Goal: Task Accomplishment & Management: Use online tool/utility

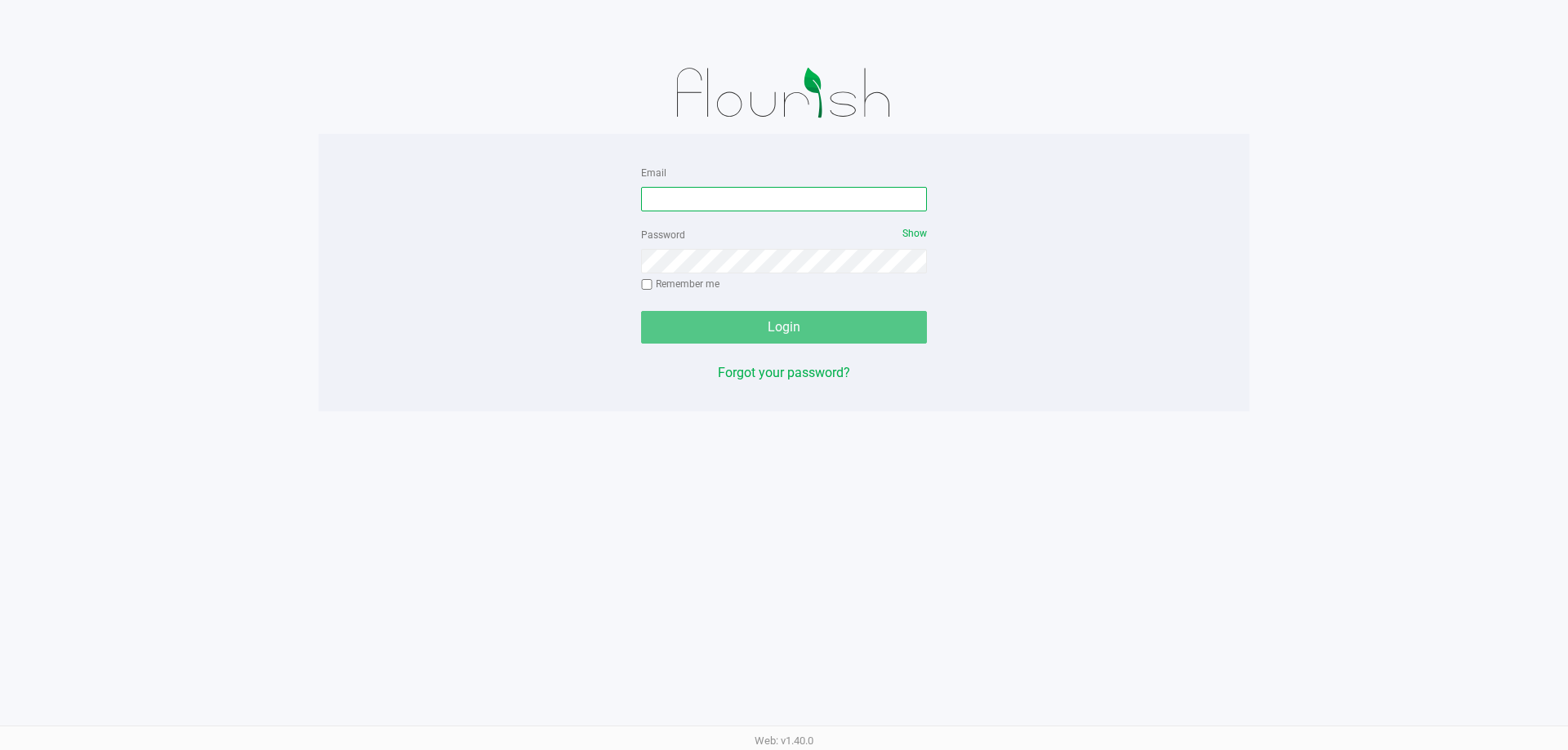
click at [669, 203] on input "Email" at bounding box center [784, 198] width 286 height 24
type input "[EMAIL_ADDRESS][DOMAIN_NAME]"
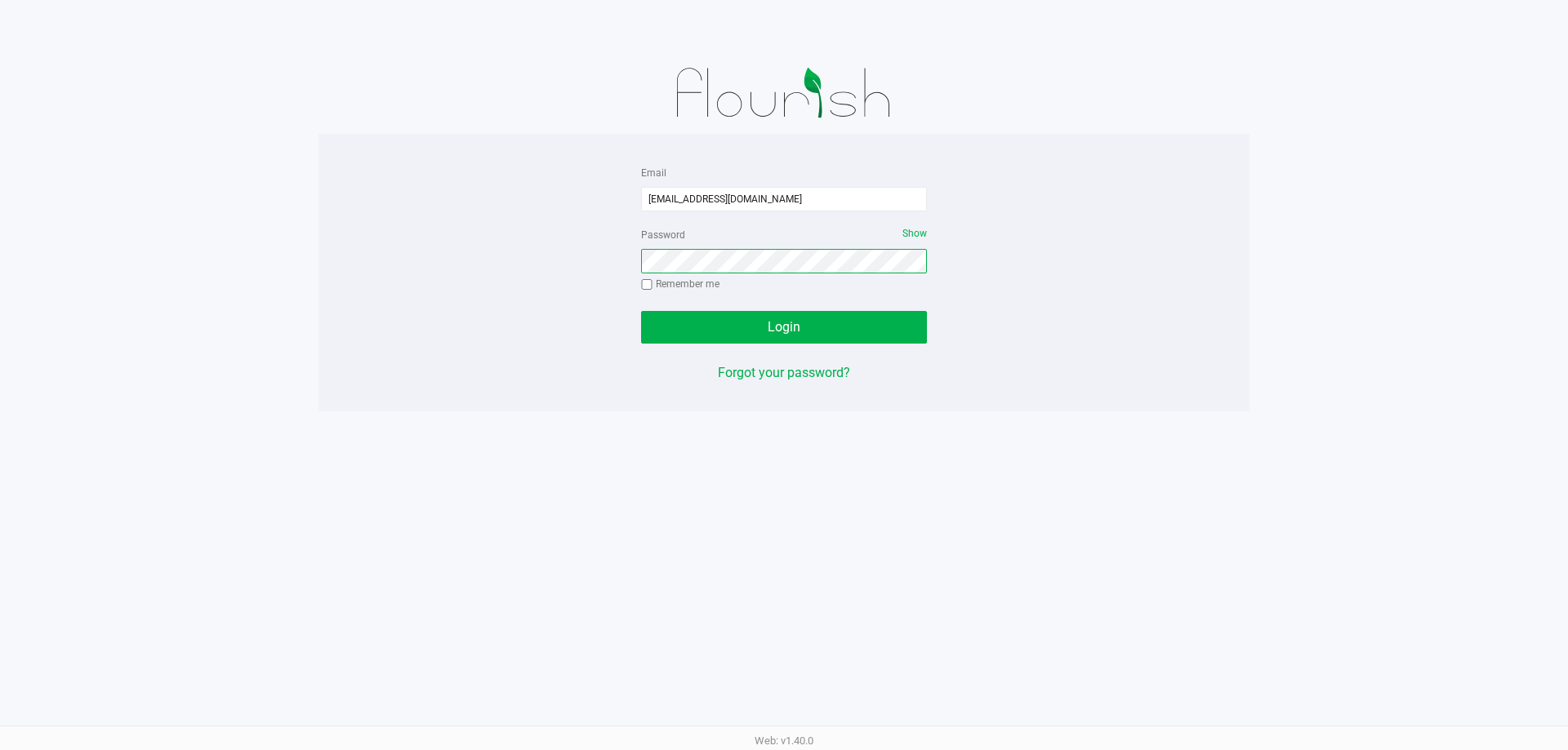
click at [641, 311] on button "Login" at bounding box center [784, 327] width 286 height 33
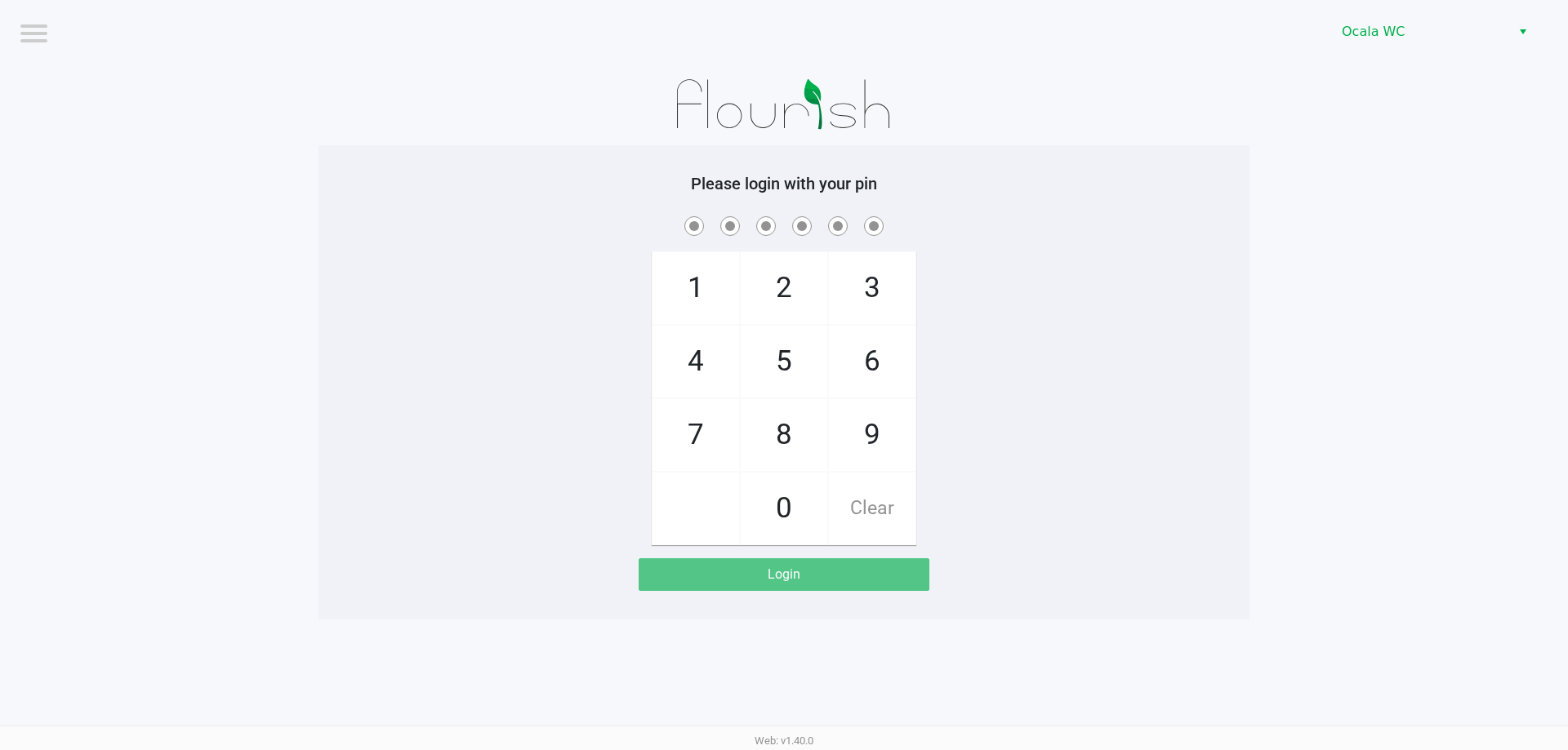
click at [1059, 225] on span at bounding box center [783, 225] width 906 height 25
checkbox input "true"
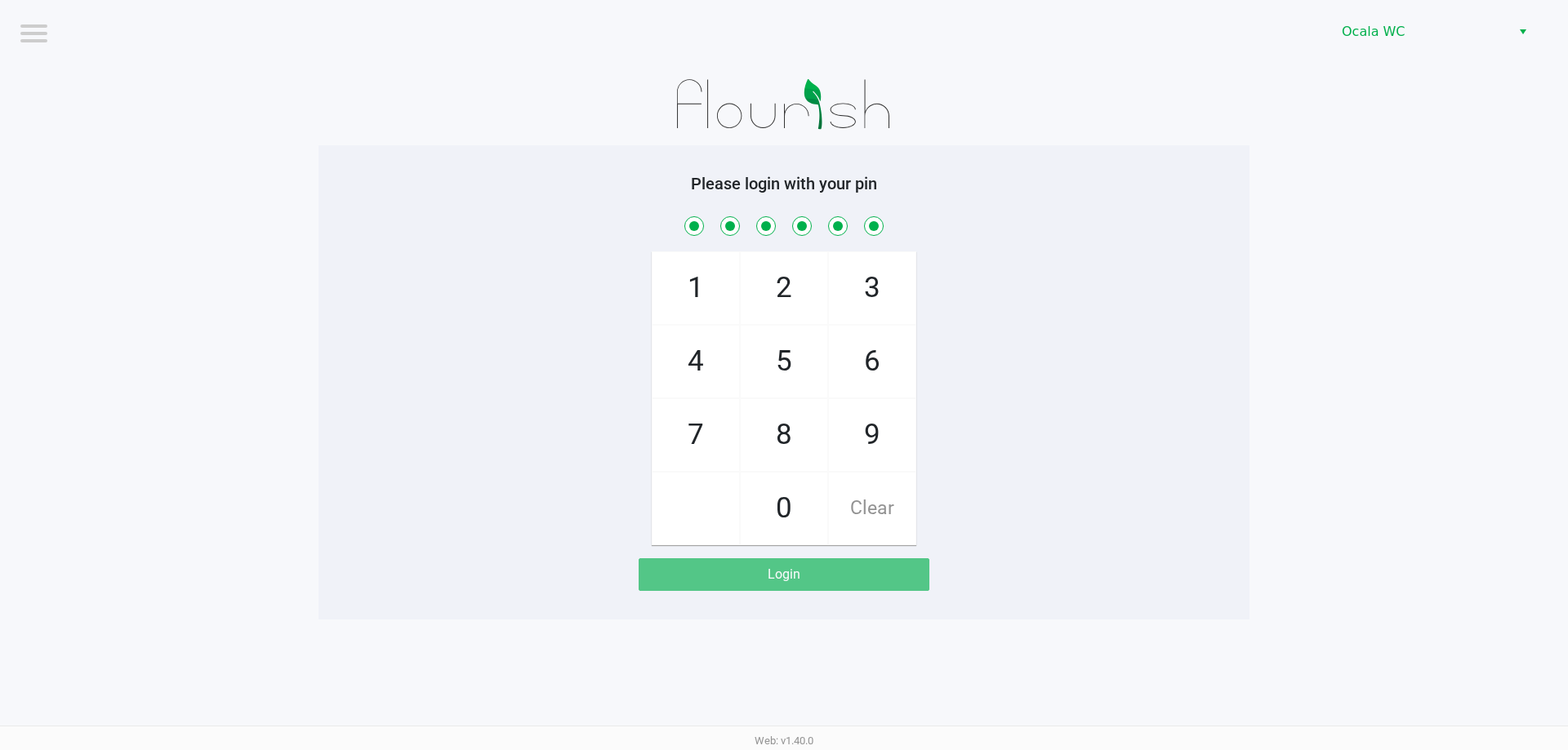
checkbox input "true"
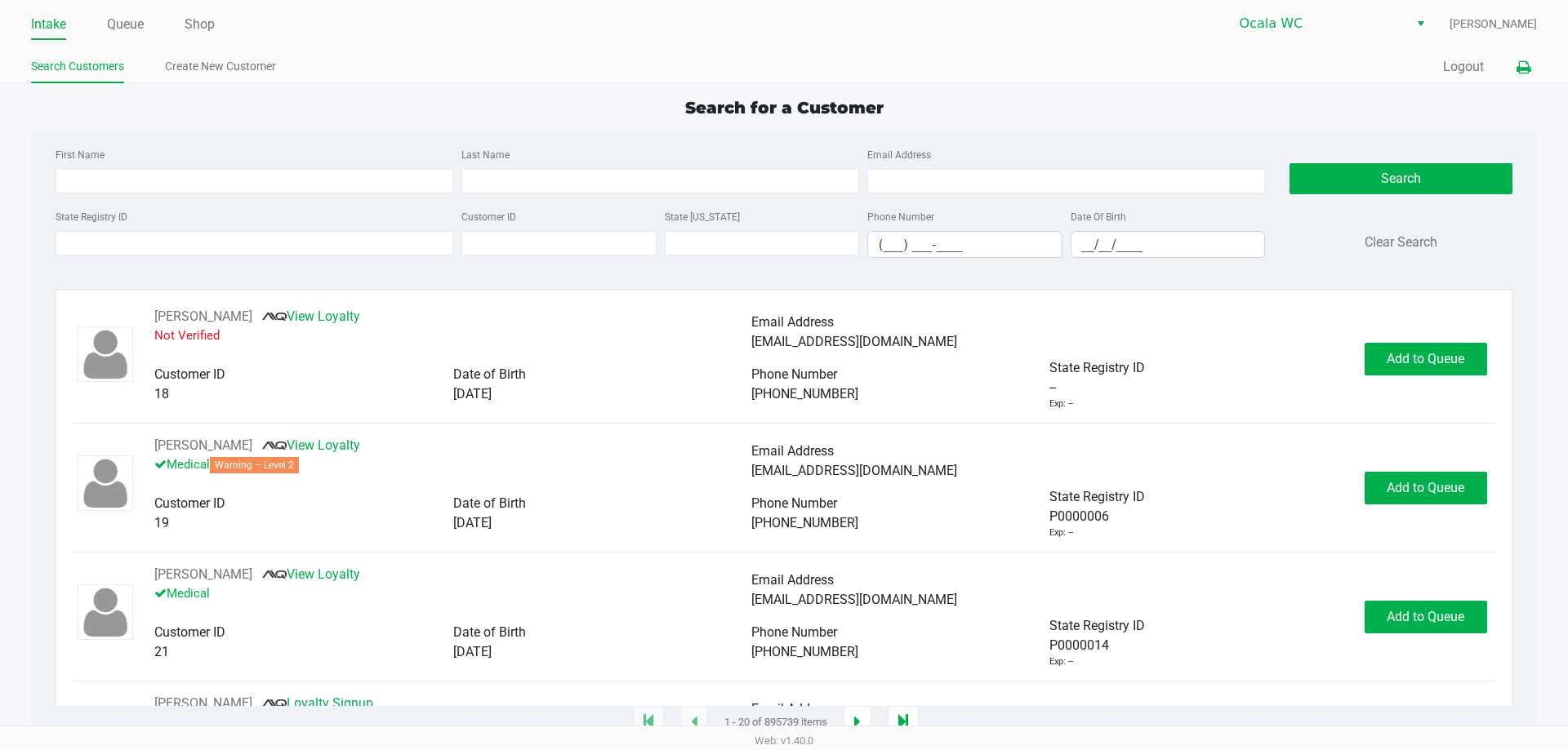
click at [1525, 68] on icon at bounding box center [1524, 67] width 13 height 12
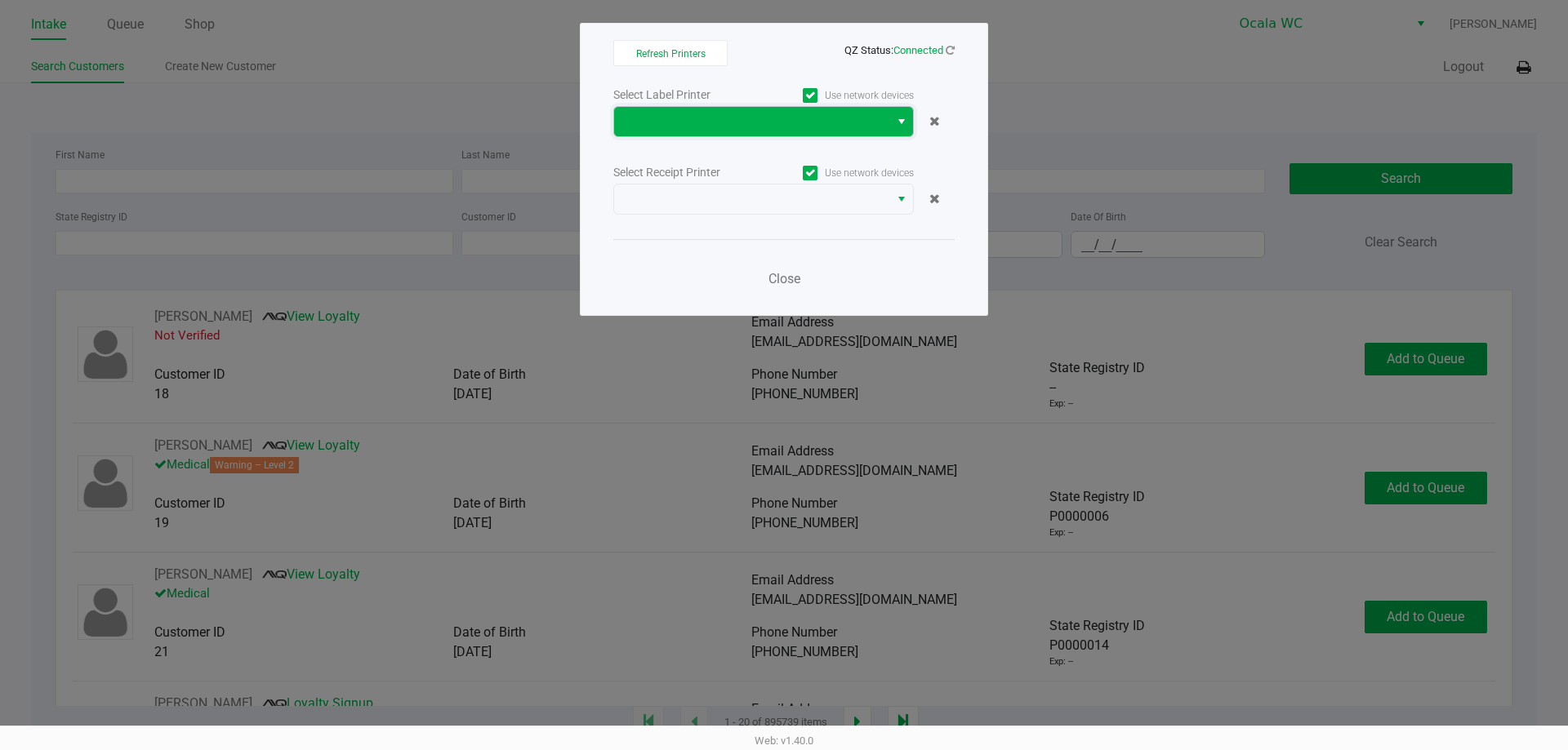
click at [775, 125] on span at bounding box center [751, 121] width 255 height 19
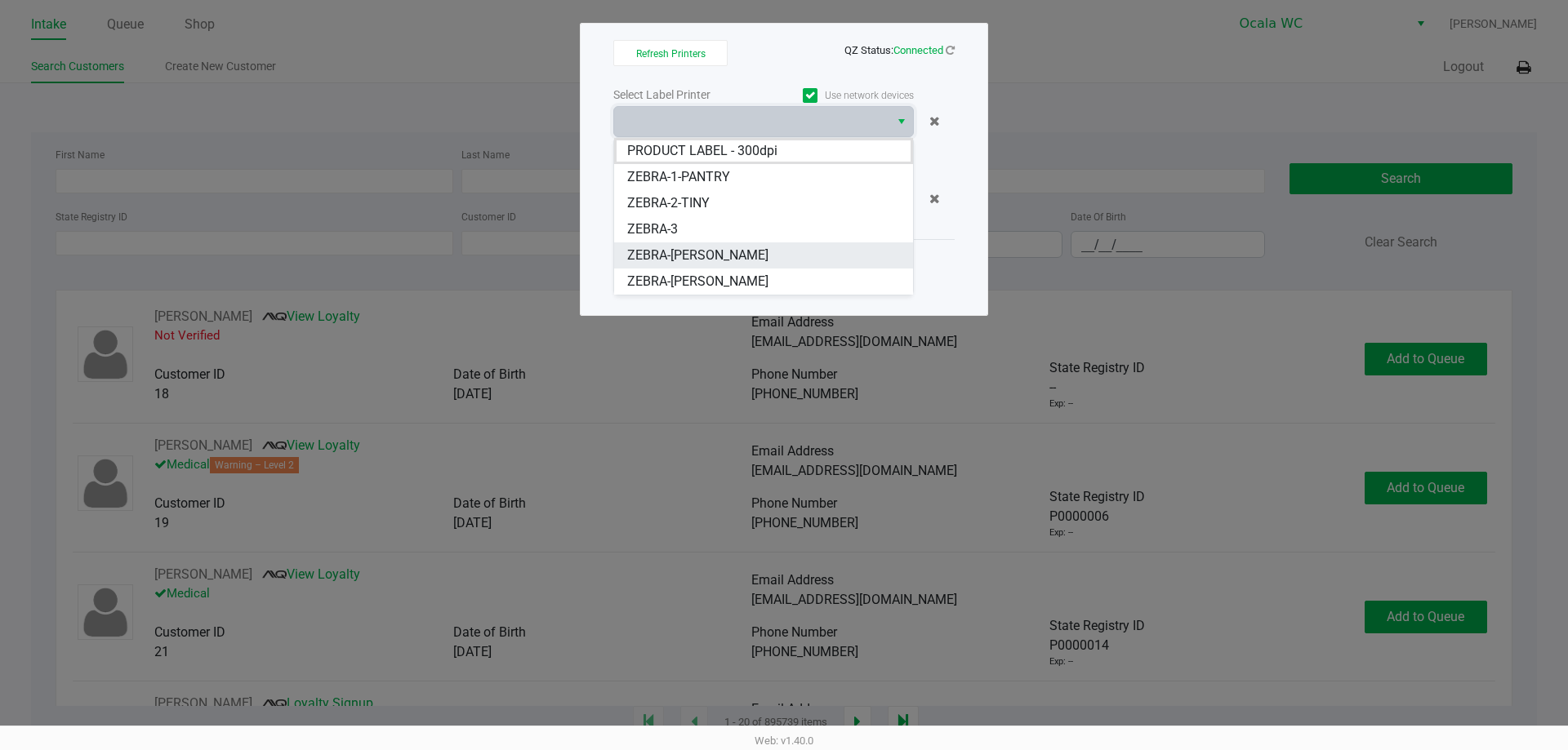
click at [674, 266] on li "ZEBRA-[PERSON_NAME]" at bounding box center [764, 255] width 299 height 26
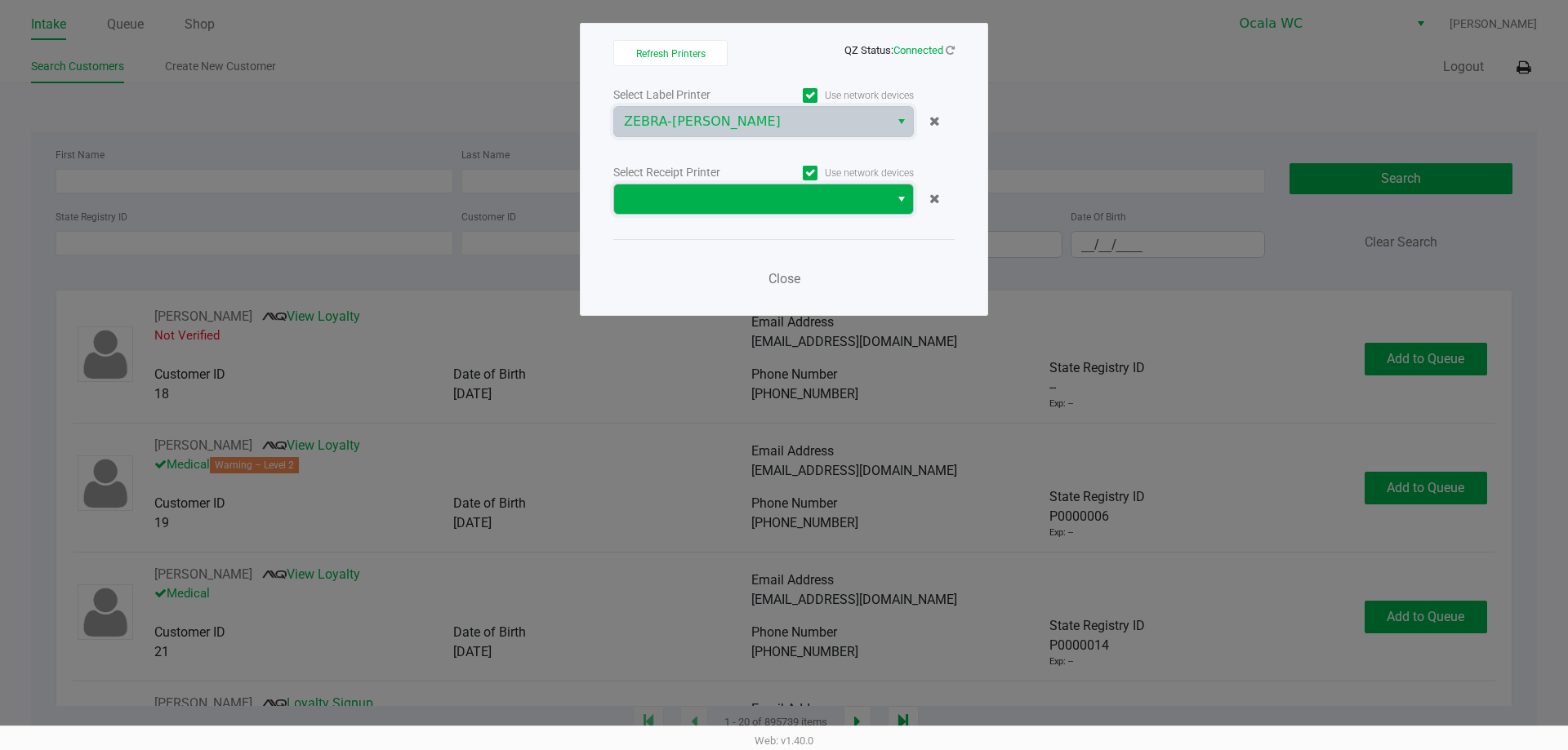
click at [707, 211] on span at bounding box center [752, 199] width 275 height 30
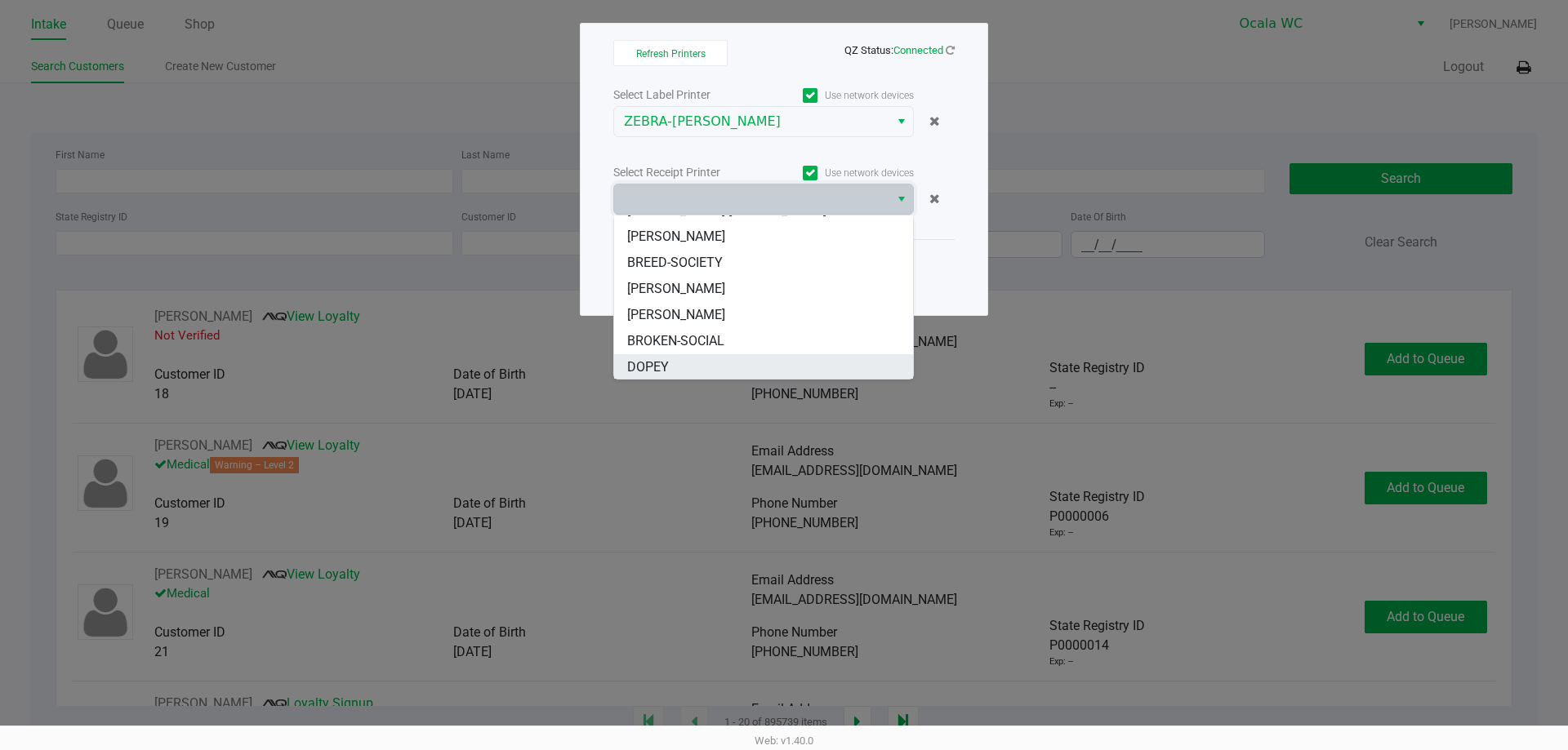
scroll to position [16, 0]
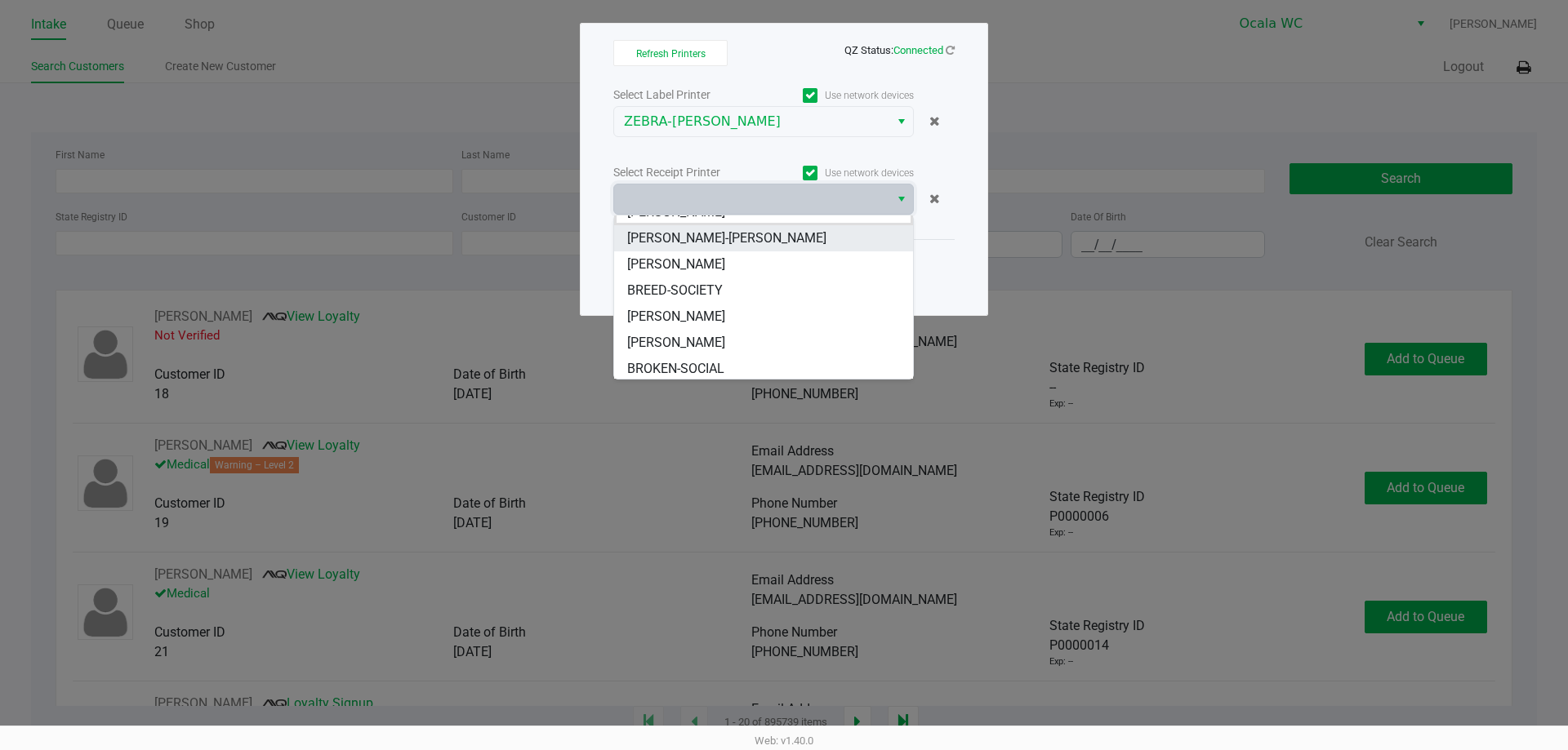
click at [705, 240] on span "[PERSON_NAME]-[PERSON_NAME]" at bounding box center [726, 238] width 199 height 19
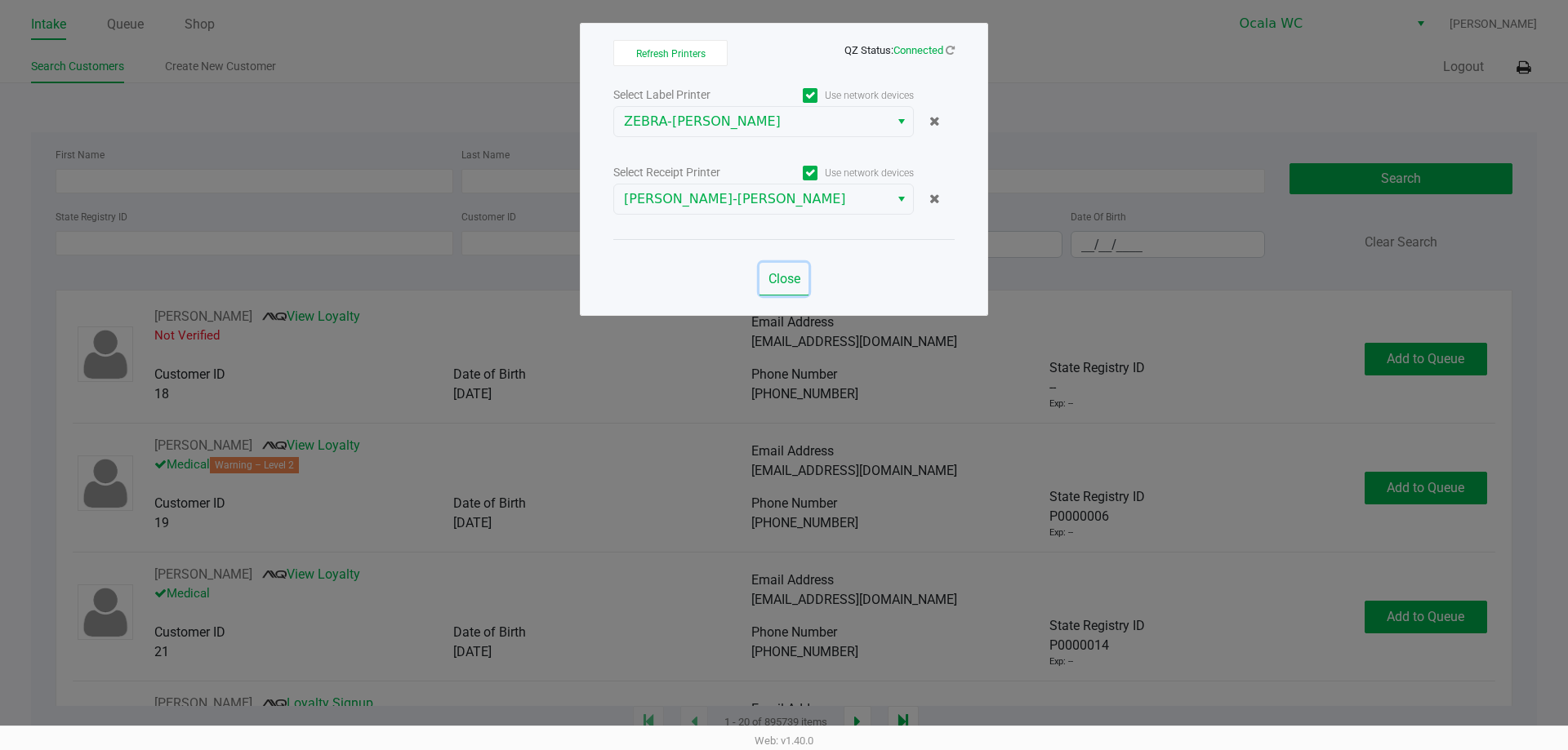
click at [772, 282] on span "Close" at bounding box center [784, 279] width 32 height 15
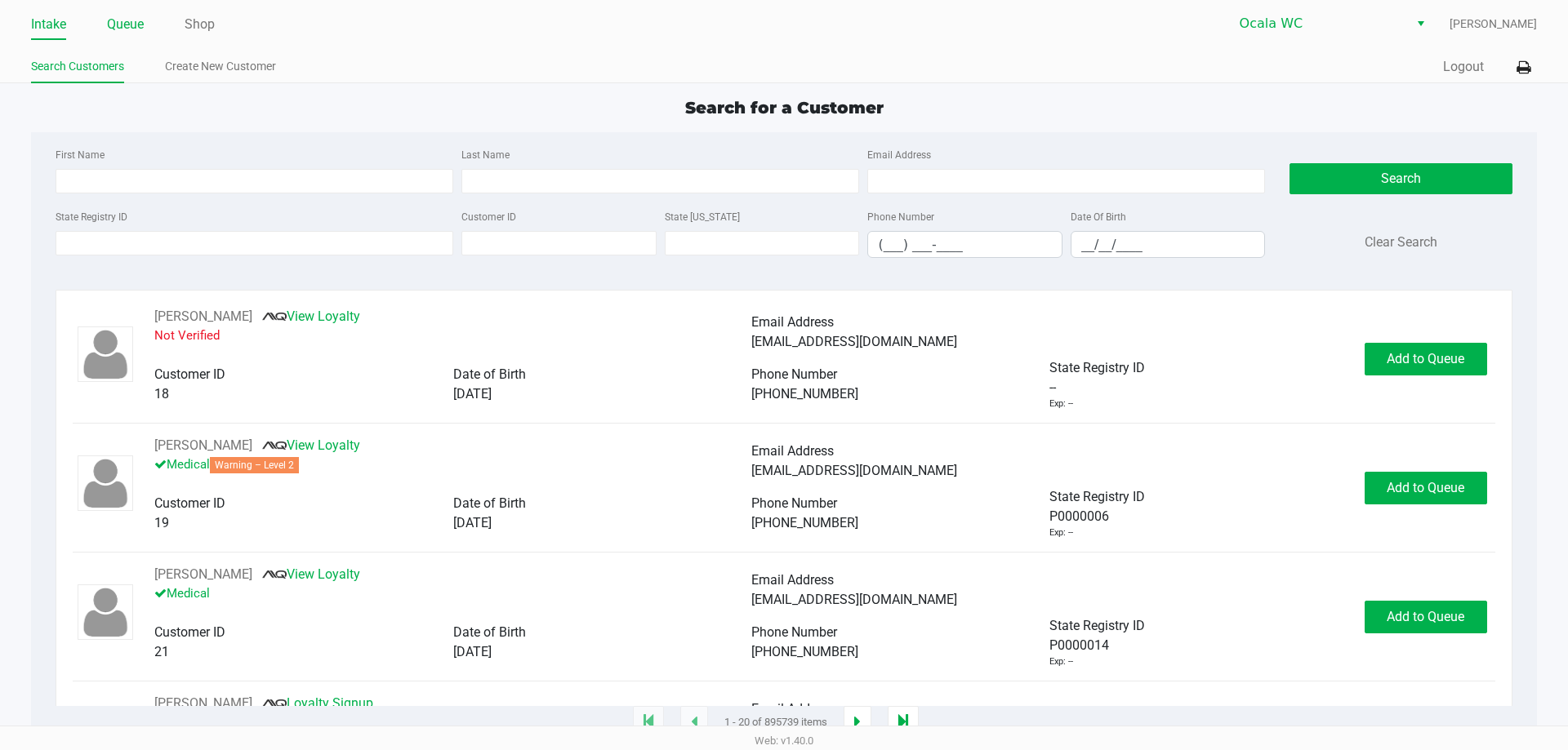
click at [133, 22] on link "Queue" at bounding box center [125, 25] width 37 height 23
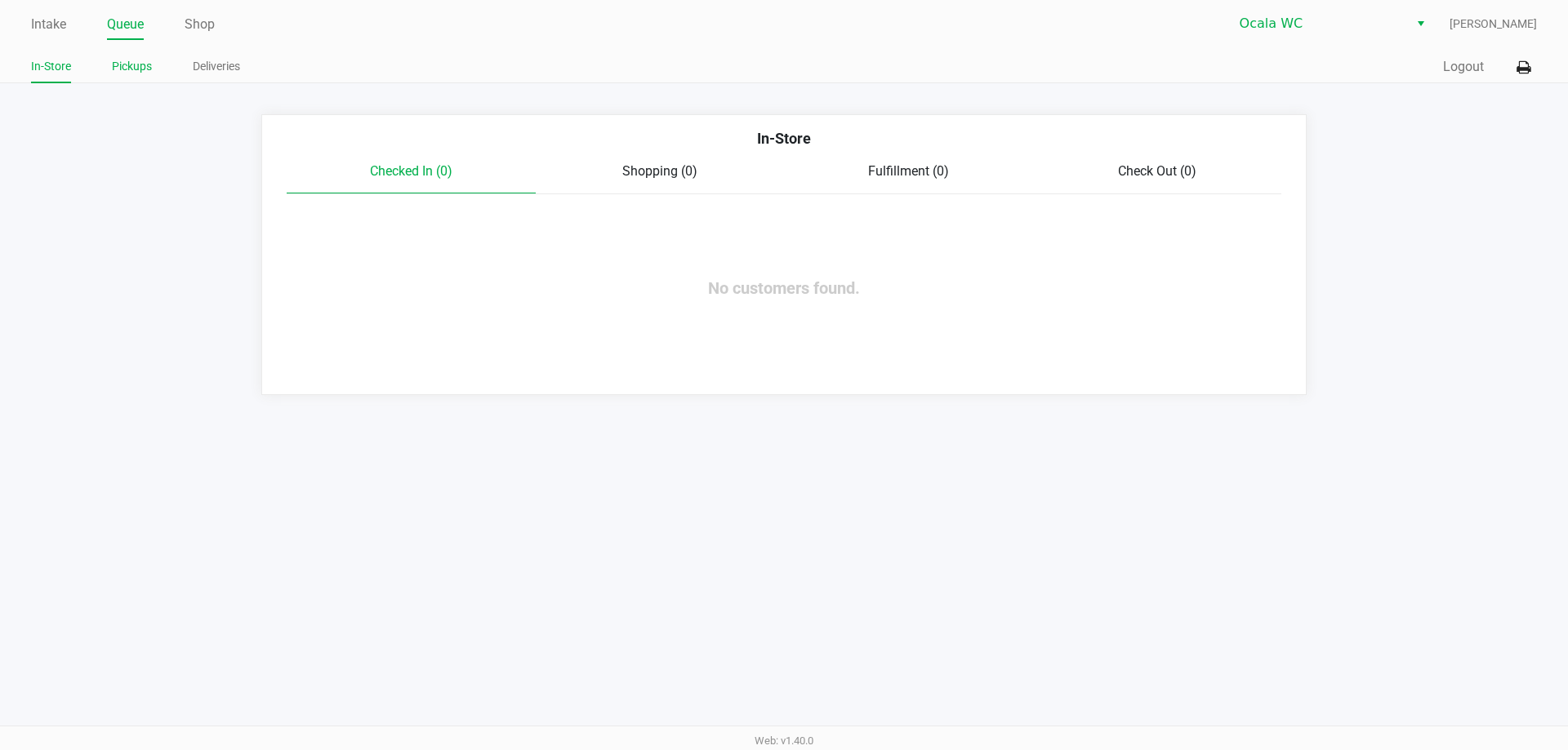
click at [129, 73] on link "Pickups" at bounding box center [132, 66] width 40 height 20
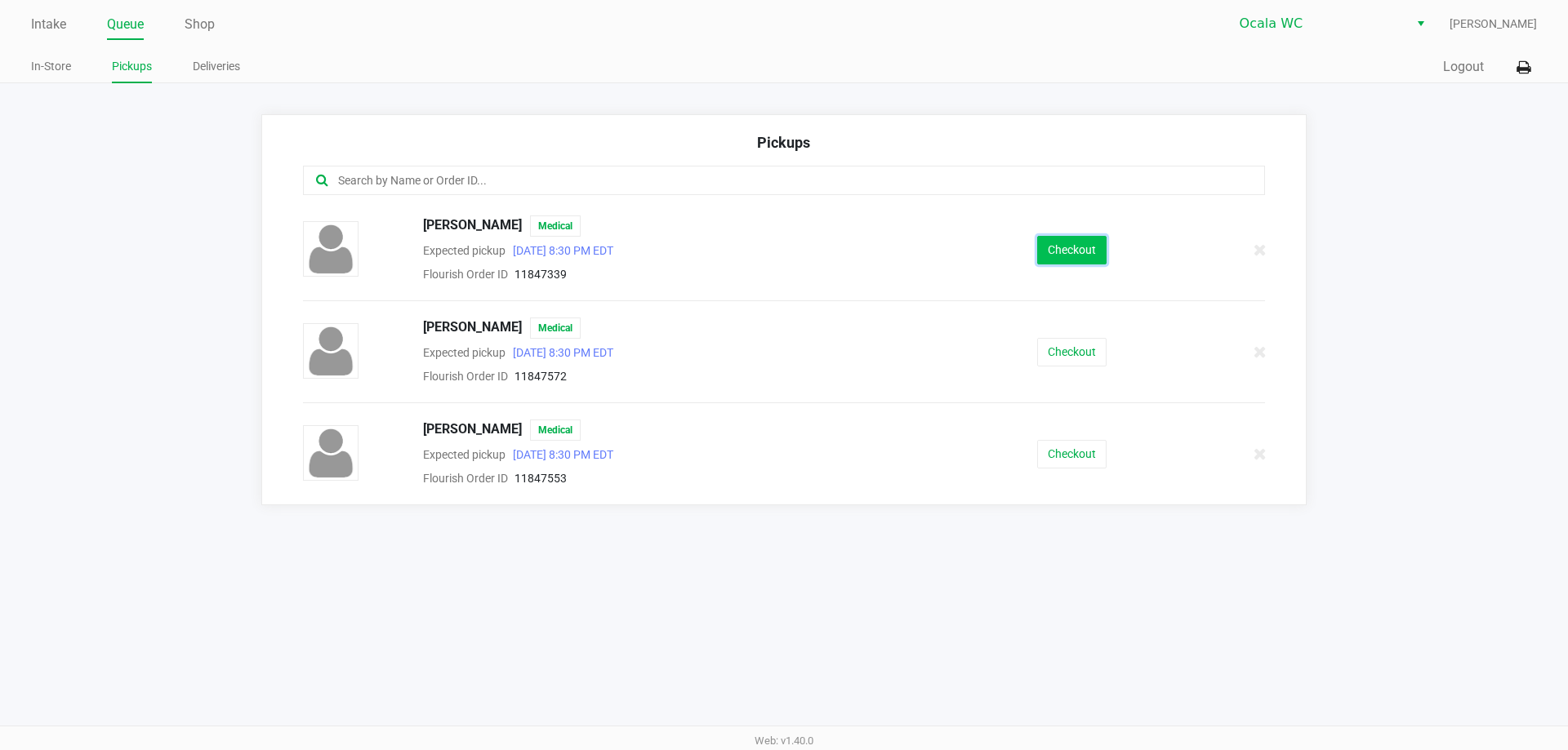
click at [1066, 245] on button "Checkout" at bounding box center [1072, 250] width 69 height 29
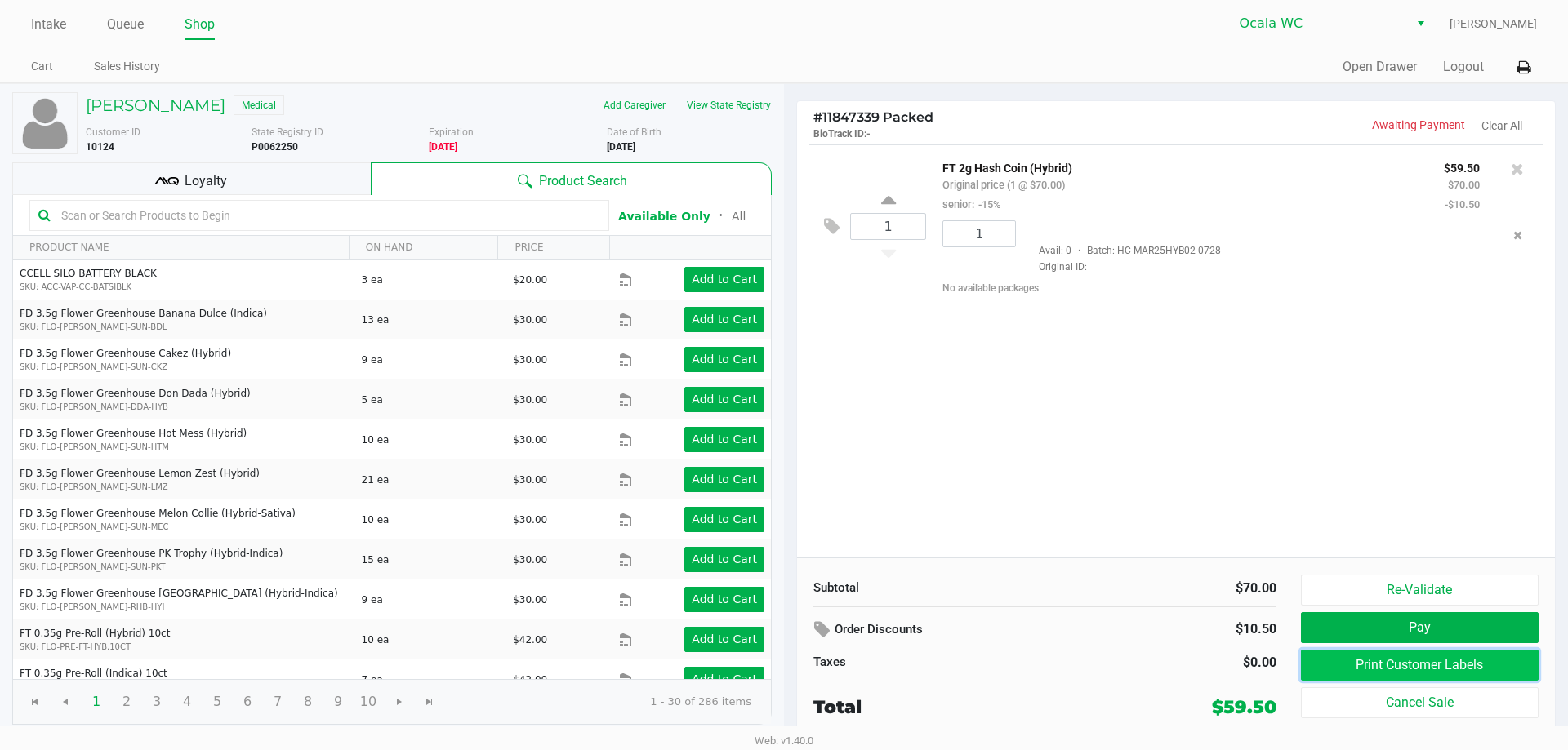
click at [1363, 666] on button "Print Customer Labels" at bounding box center [1420, 665] width 238 height 31
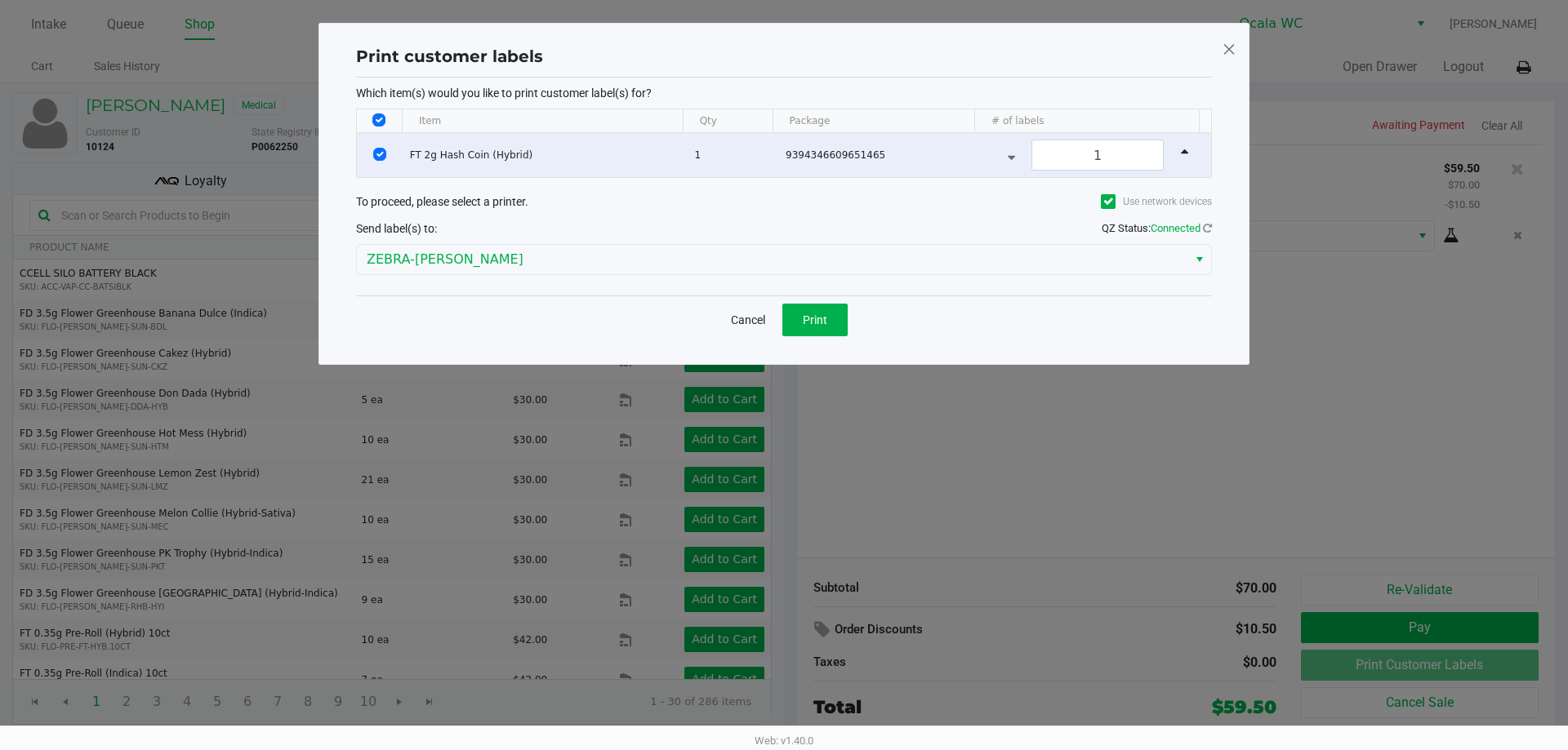
click at [1232, 51] on span at bounding box center [1229, 48] width 14 height 26
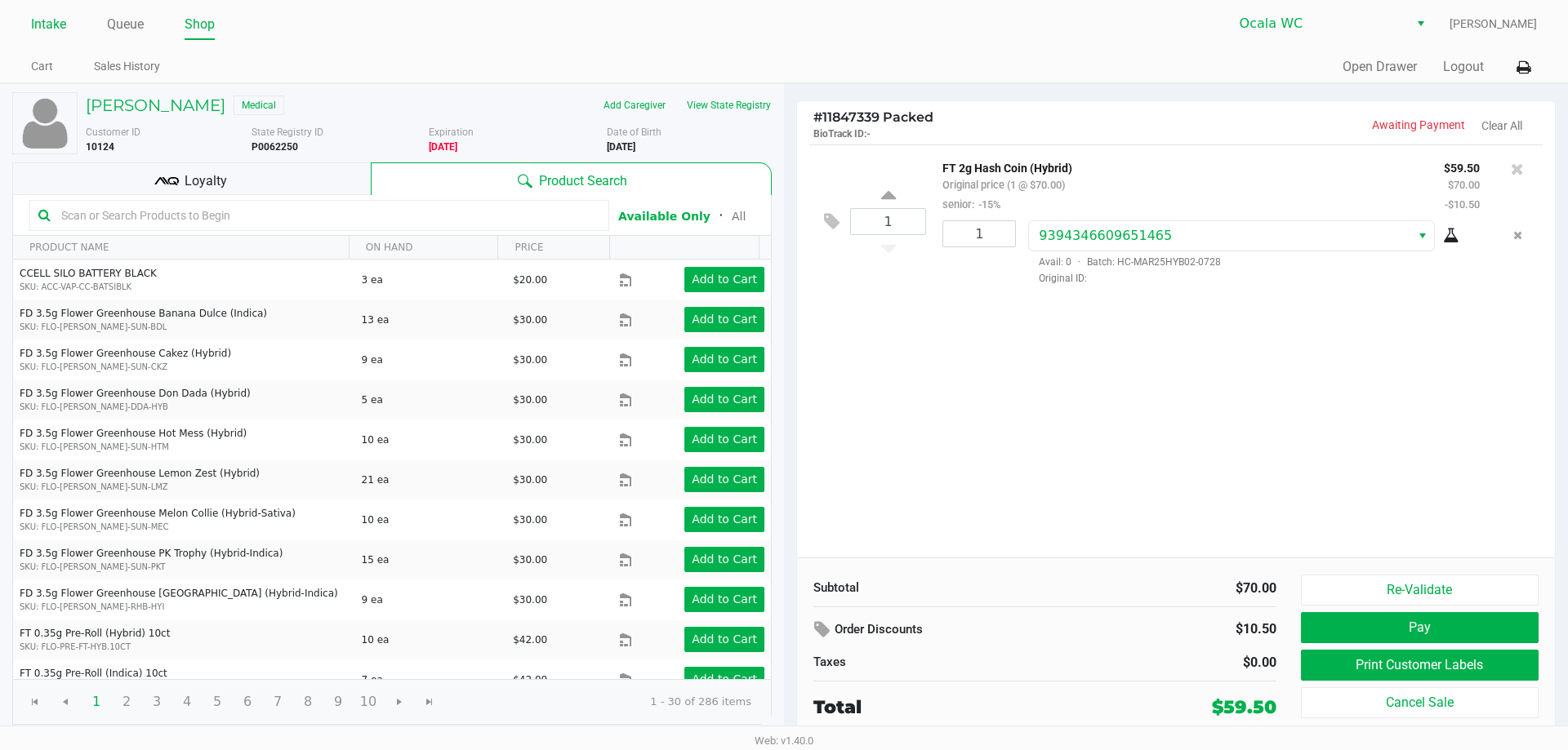
click at [54, 24] on link "Intake" at bounding box center [48, 25] width 35 height 23
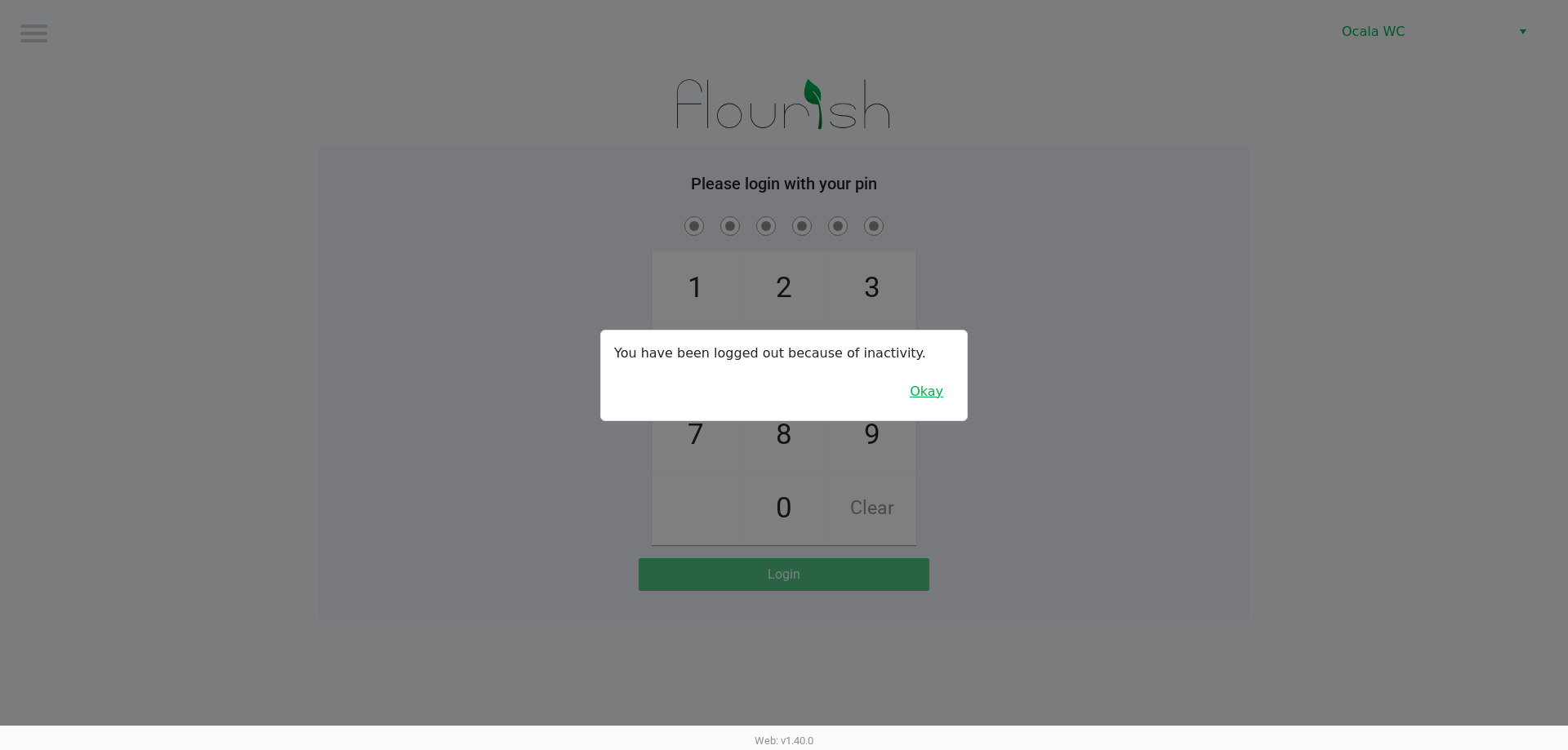
click at [948, 391] on button "Okay" at bounding box center [927, 392] width 55 height 31
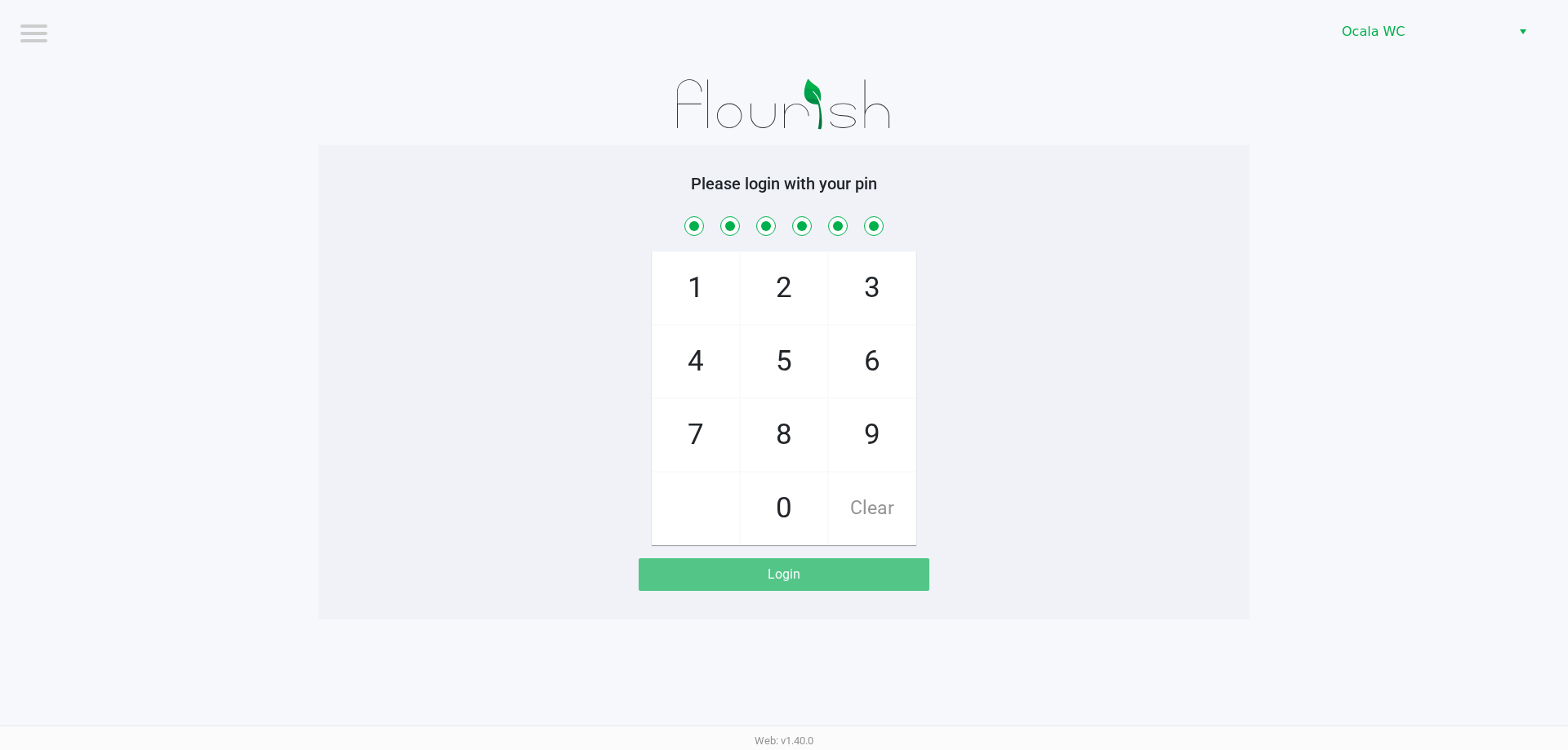
checkbox input "true"
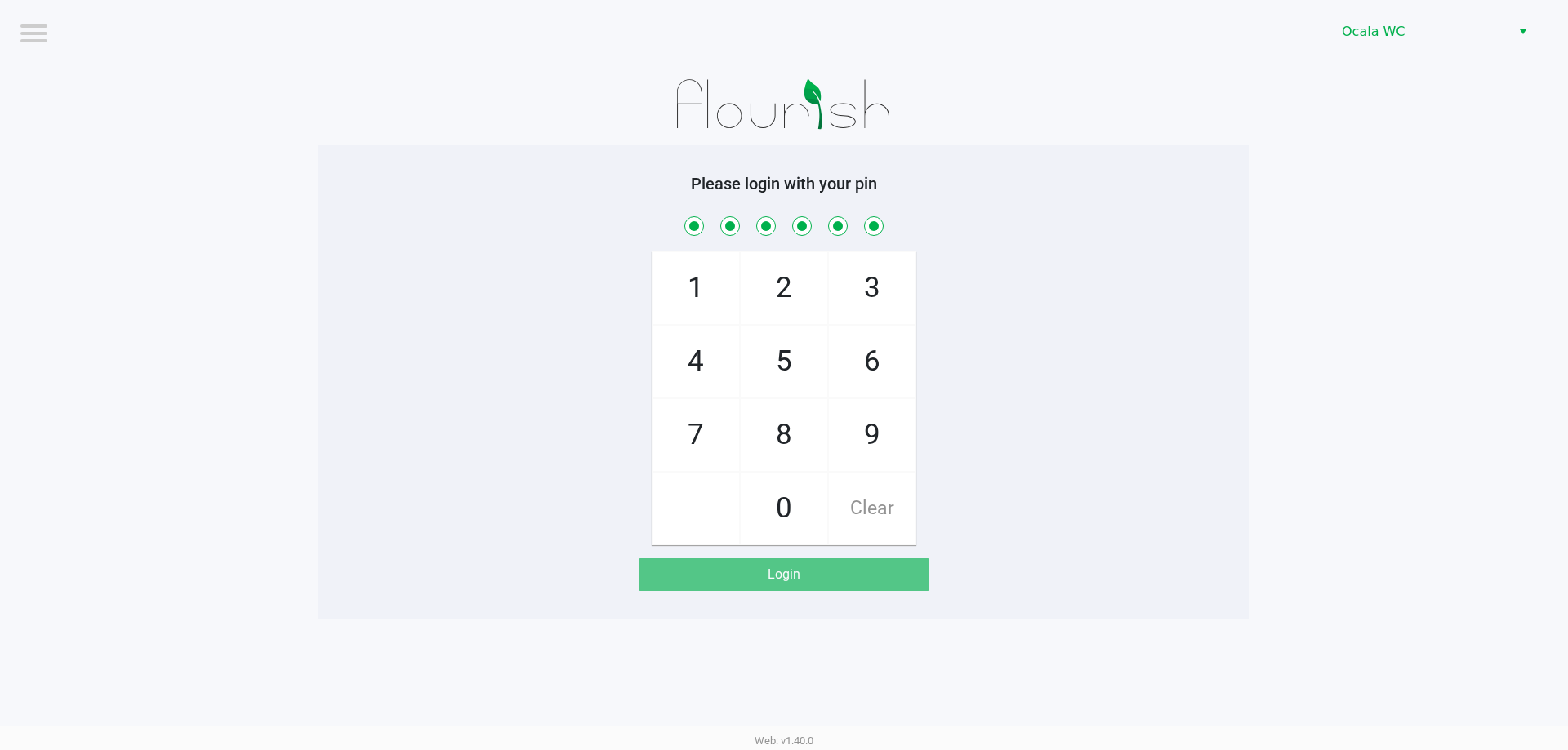
checkbox input "true"
